Goal: Information Seeking & Learning: Learn about a topic

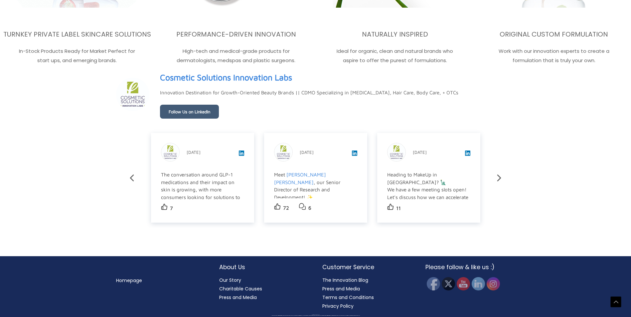
scroll to position [1316, 0]
click at [232, 279] on link "Our Story" at bounding box center [230, 280] width 22 height 7
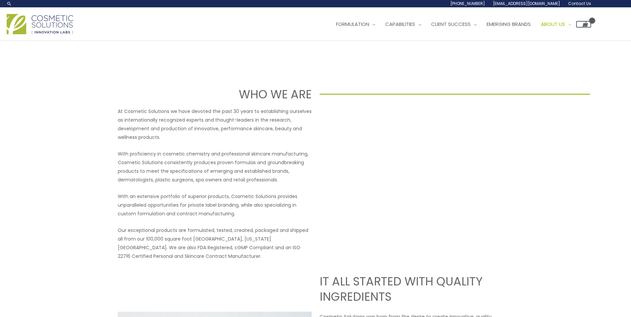
click at [0, 0] on link "[EMAIL_ADDRESS][DOMAIN_NAME]" at bounding box center [0, 0] width 0 height 0
click at [0, 0] on span "[EMAIL_ADDRESS][DOMAIN_NAME]" at bounding box center [0, 0] width 0 height 0
click at [385, 62] on span "Manufacturing" at bounding box center [405, 58] width 41 height 7
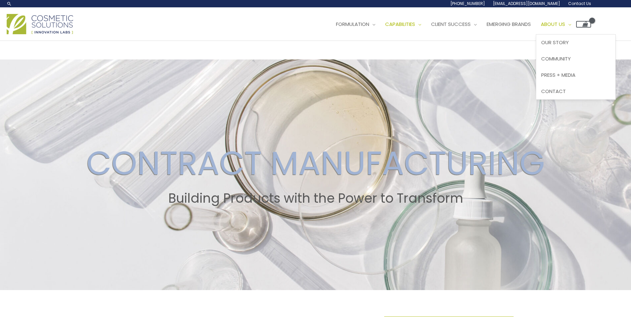
click at [536, 34] on link "About Us" at bounding box center [556, 24] width 40 height 20
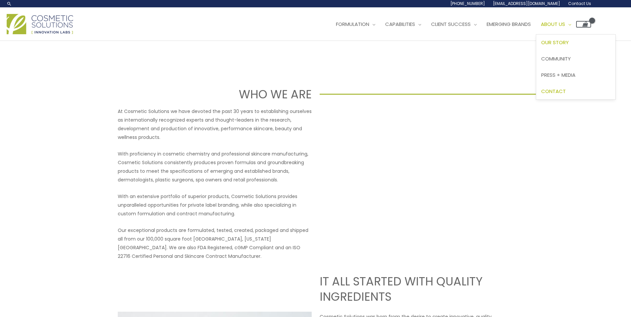
click at [541, 95] on span "Contact" at bounding box center [553, 91] width 25 height 7
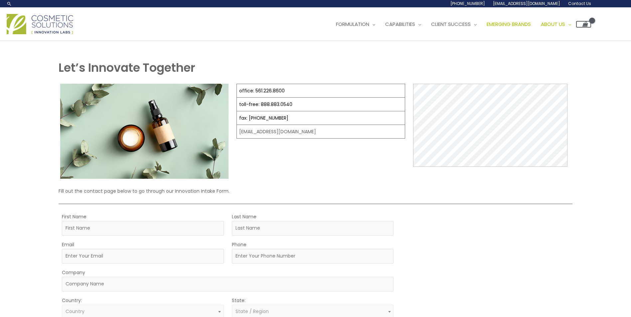
click at [487, 28] on span "Emerging Brands" at bounding box center [509, 24] width 44 height 7
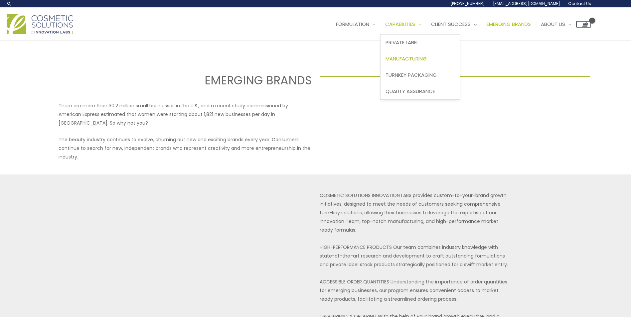
click at [385, 62] on span "Manufacturing" at bounding box center [405, 58] width 41 height 7
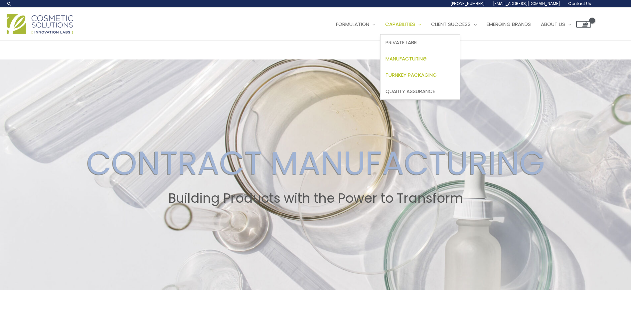
click at [385, 78] on span "Turnkey Packaging" at bounding box center [410, 74] width 51 height 7
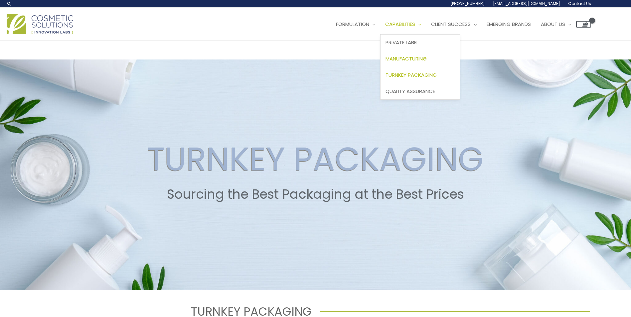
click at [380, 67] on link "Manufacturing" at bounding box center [419, 59] width 79 height 16
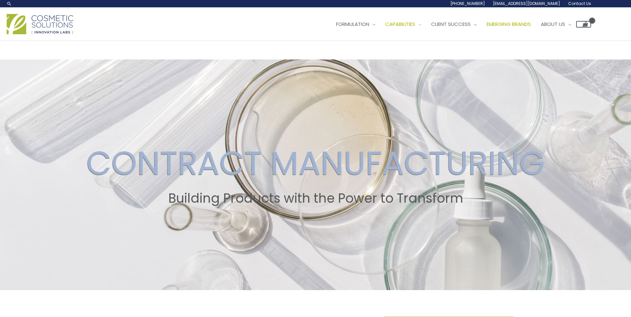
click at [487, 28] on span "Emerging Brands" at bounding box center [509, 24] width 44 height 7
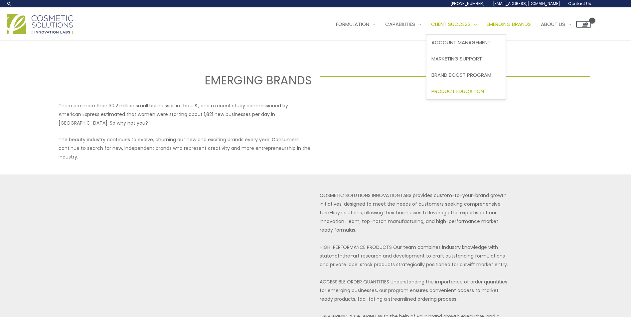
click at [431, 95] on span "Product Education" at bounding box center [457, 91] width 53 height 7
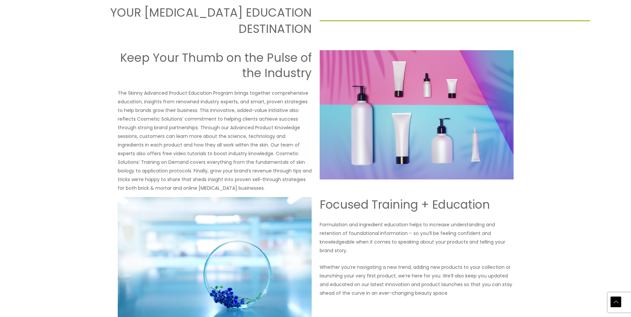
scroll to position [67, 0]
